Goal: Information Seeking & Learning: Check status

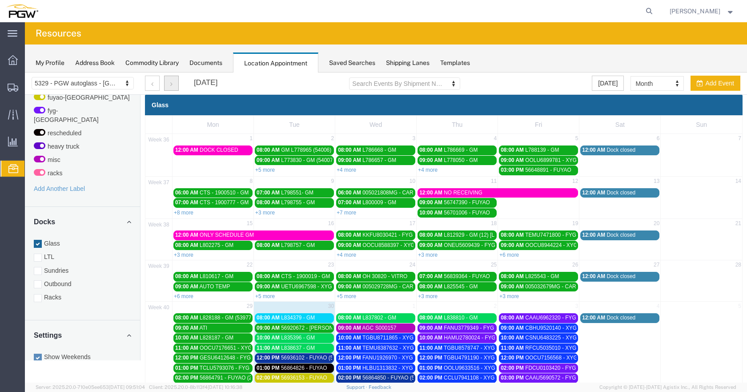
click at [173, 82] on button "button" at bounding box center [171, 83] width 15 height 15
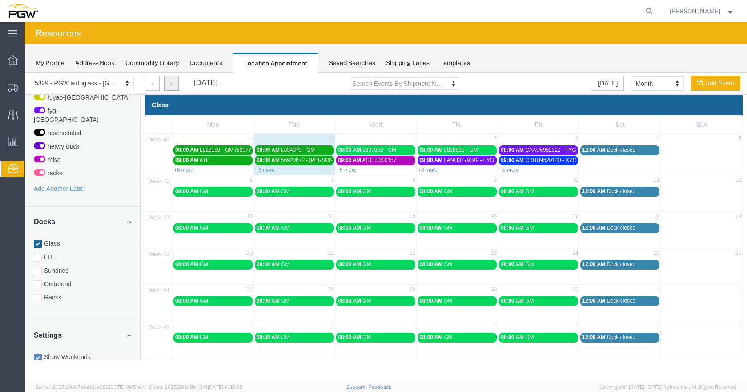
click at [510, 166] on div "+5 more" at bounding box center [538, 169] width 81 height 9
select select "1"
select select
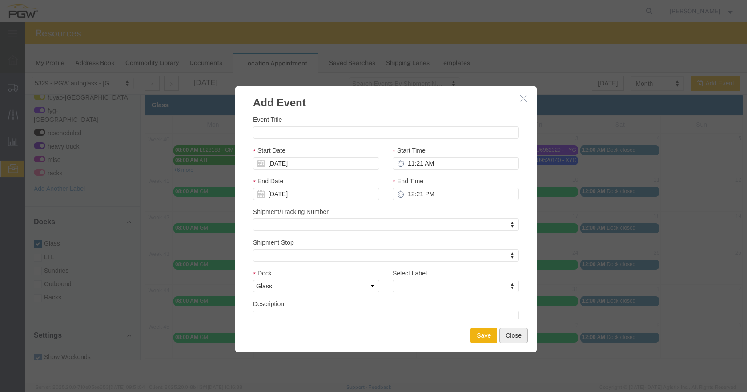
drag, startPoint x: 510, startPoint y: 337, endPoint x: 534, endPoint y: 241, distance: 100.0
click at [510, 337] on button "Close" at bounding box center [513, 335] width 28 height 15
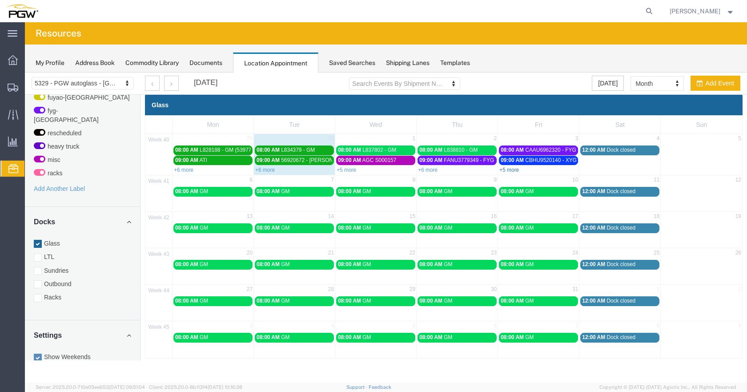
click at [515, 169] on link "+5 more" at bounding box center [509, 170] width 20 height 6
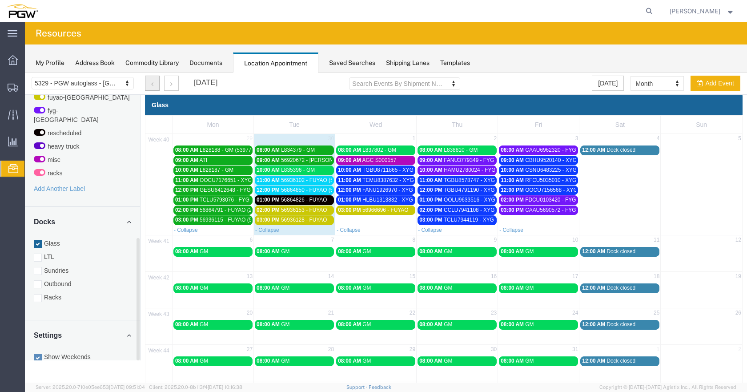
click at [150, 85] on button "button" at bounding box center [152, 83] width 15 height 15
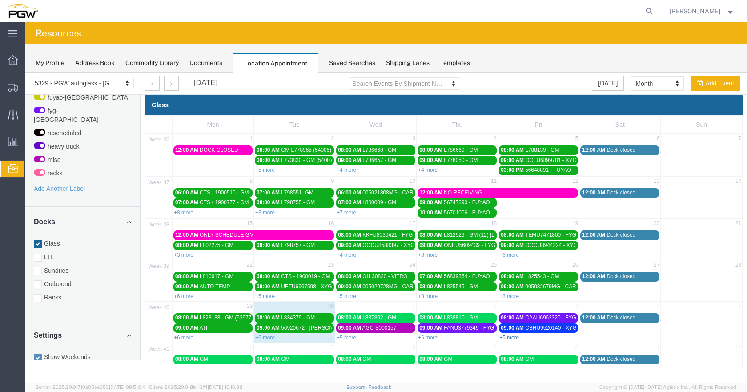
click at [513, 338] on link "+5 more" at bounding box center [509, 337] width 20 height 6
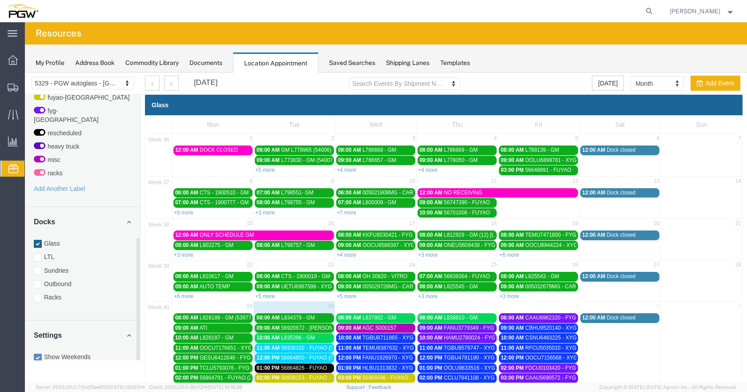
scroll to position [55, 0]
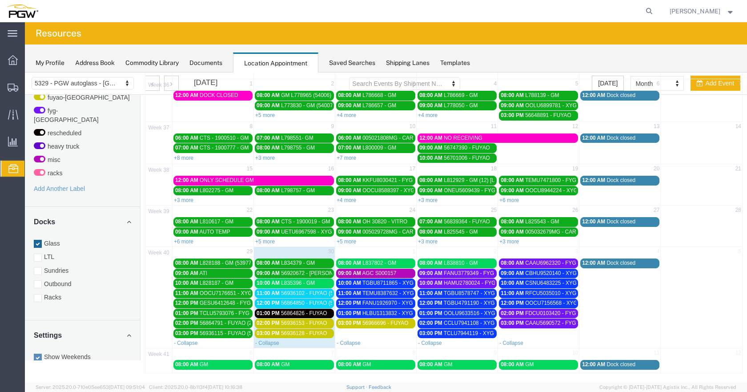
click at [305, 283] on span "L835396 - GM" at bounding box center [298, 283] width 34 height 6
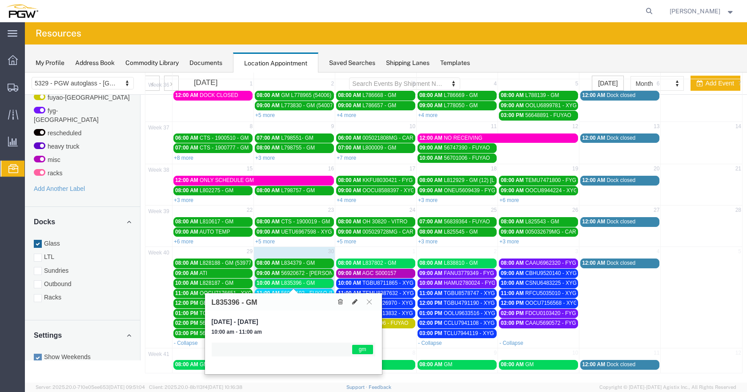
click at [305, 282] on span "L835396 - GM" at bounding box center [298, 283] width 34 height 6
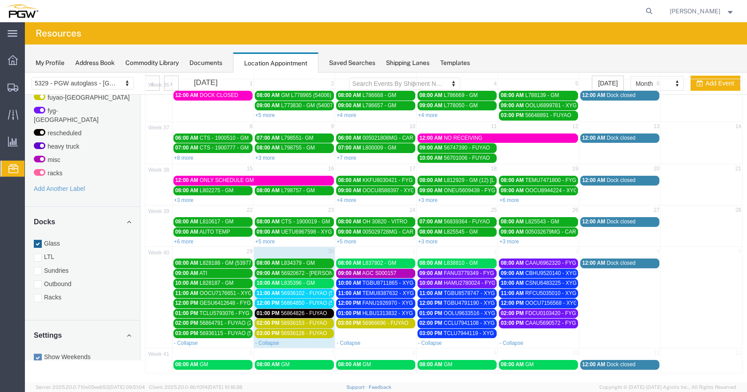
click at [306, 293] on span "56936102 - FUYAO (5393)" at bounding box center [312, 293] width 63 height 6
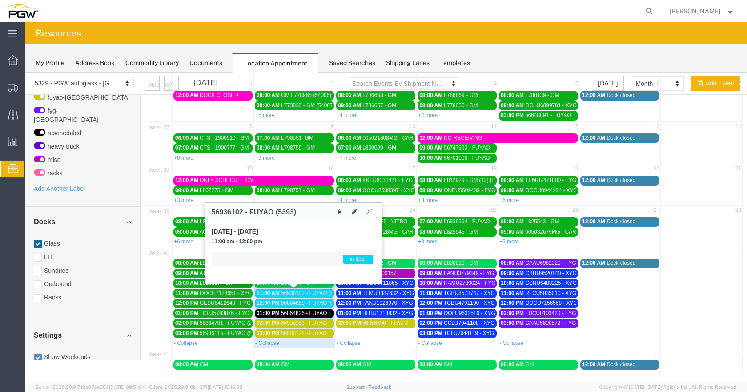
click at [306, 293] on span "56936102 - FUYAO (5393)" at bounding box center [312, 293] width 63 height 6
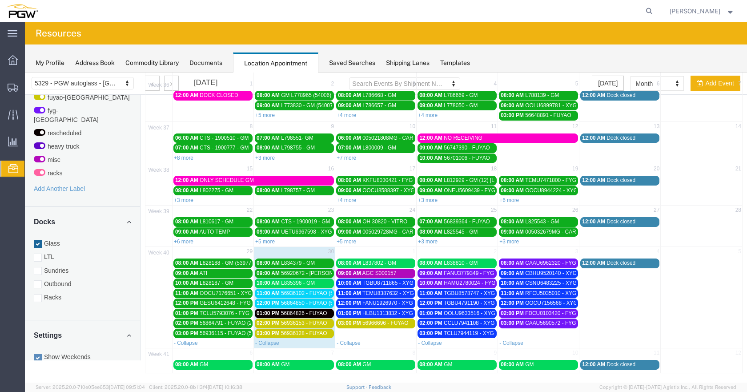
click at [309, 302] on span "56864850 - FUYAO (5377)" at bounding box center [312, 303] width 63 height 6
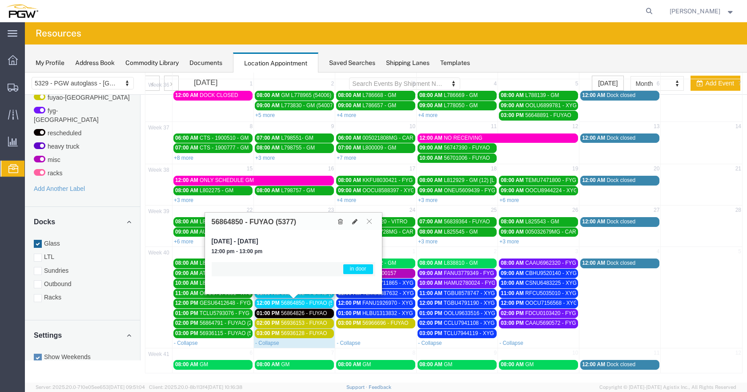
click at [309, 302] on span "56864850 - FUYAO (5377)" at bounding box center [312, 303] width 63 height 6
